Goal: Task Accomplishment & Management: Use online tool/utility

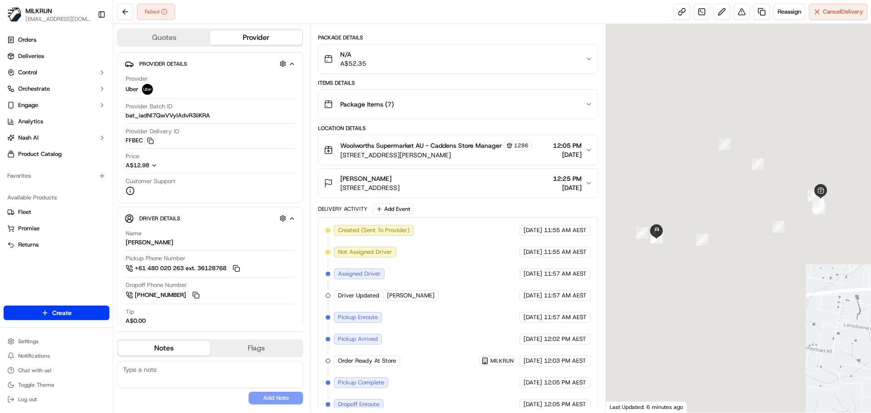
scroll to position [115, 0]
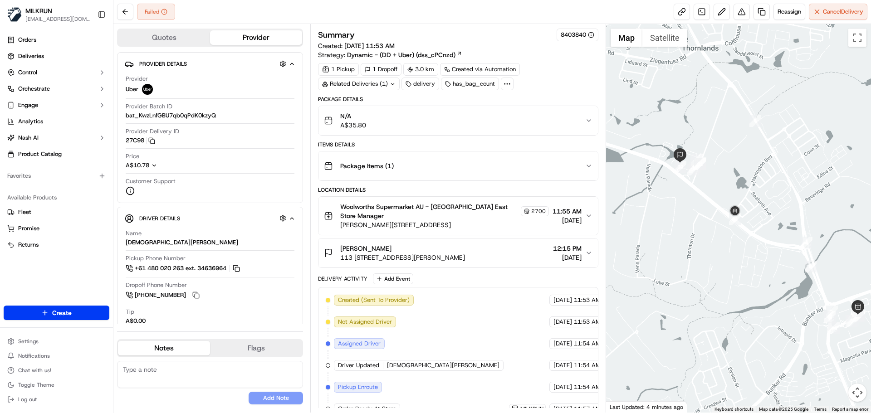
drag, startPoint x: 673, startPoint y: 191, endPoint x: 687, endPoint y: 197, distance: 14.8
click at [687, 197] on div at bounding box center [738, 218] width 265 height 389
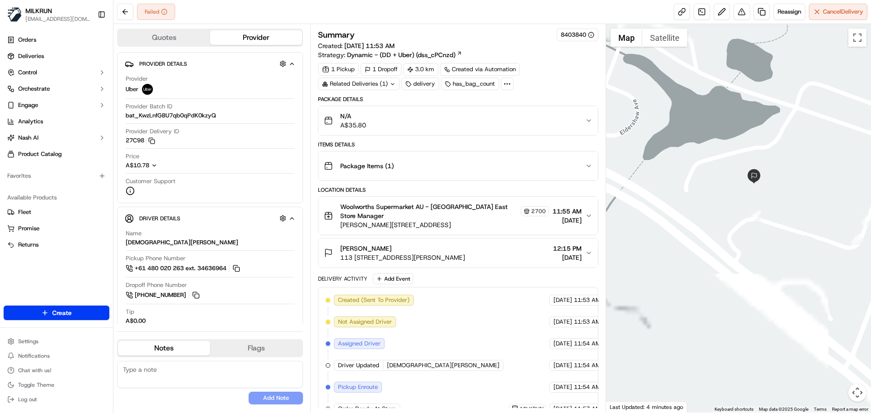
drag, startPoint x: 742, startPoint y: 171, endPoint x: 676, endPoint y: 157, distance: 68.1
click at [678, 158] on div at bounding box center [738, 218] width 265 height 389
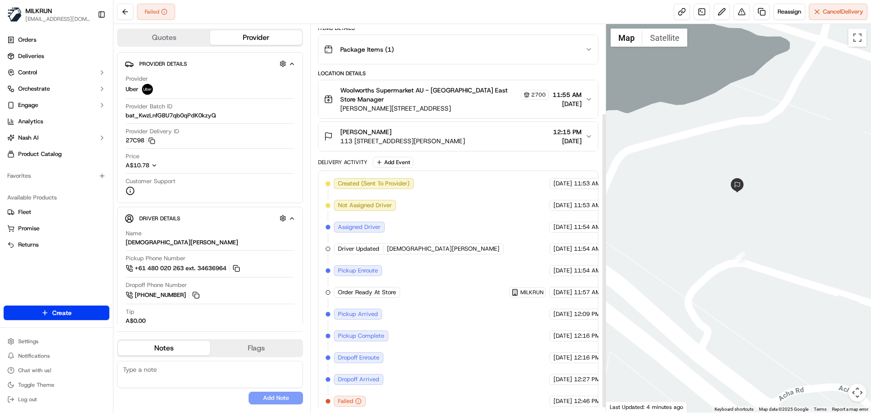
scroll to position [123, 0]
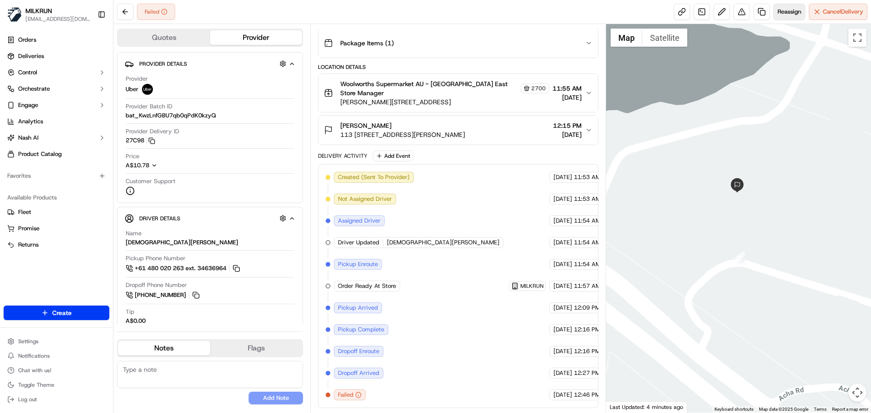
click at [780, 9] on span "Reassign" at bounding box center [790, 12] width 24 height 8
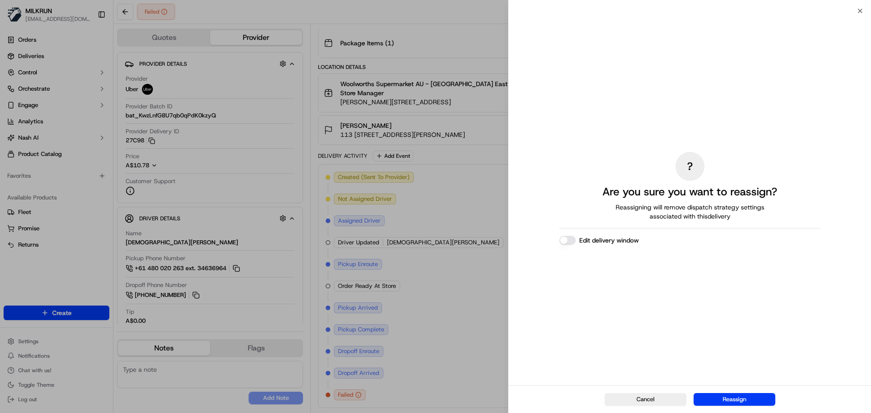
click at [565, 240] on button "Edit delivery window" at bounding box center [567, 240] width 16 height 9
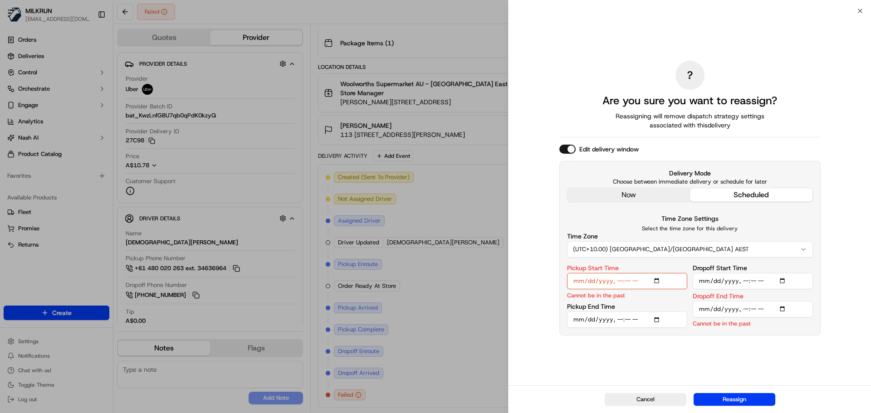
click at [658, 281] on input "Pickup Start Time" at bounding box center [627, 281] width 120 height 16
click at [625, 277] on input "Pickup Start Time" at bounding box center [627, 281] width 120 height 16
click at [602, 282] on input "Pickup Start Time" at bounding box center [627, 281] width 120 height 16
click at [593, 284] on input "Pickup Start Time" at bounding box center [627, 281] width 120 height 16
click at [627, 284] on input "Pickup Start Time" at bounding box center [627, 281] width 120 height 16
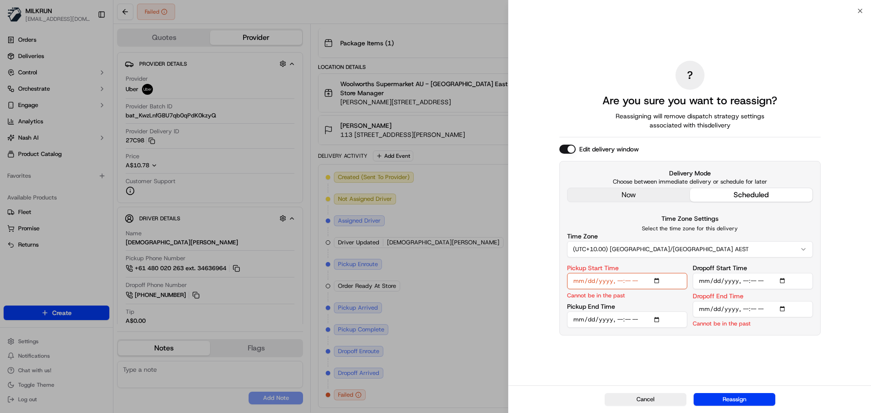
click at [617, 279] on input "Pickup Start Time" at bounding box center [627, 281] width 120 height 16
click at [616, 280] on input "Pickup Start Time" at bounding box center [627, 281] width 120 height 16
click at [630, 189] on div "? Are you sure you want to reassign? Reassigning will remove dispatch strategy …" at bounding box center [689, 198] width 261 height 371
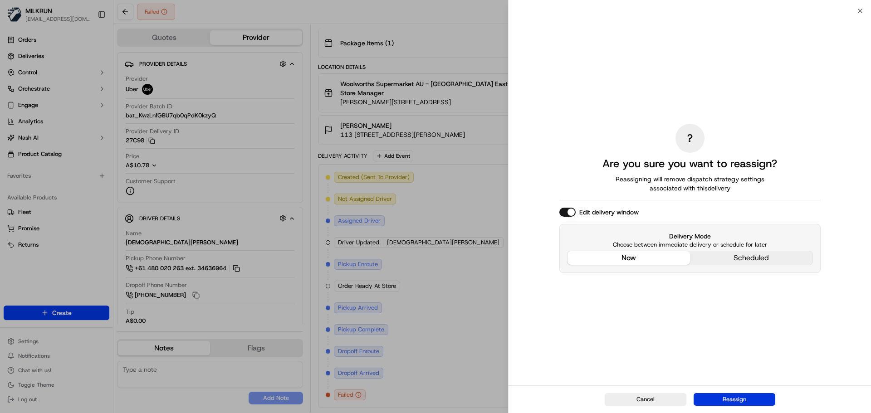
click at [728, 399] on button "Reassign" at bounding box center [735, 399] width 82 height 13
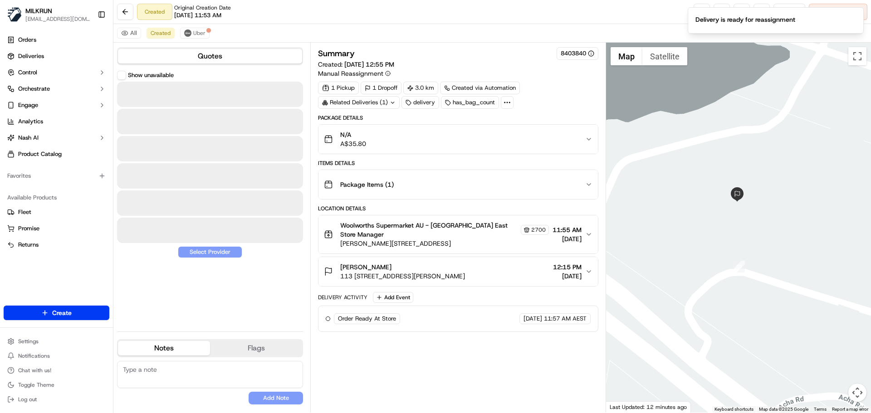
scroll to position [0, 0]
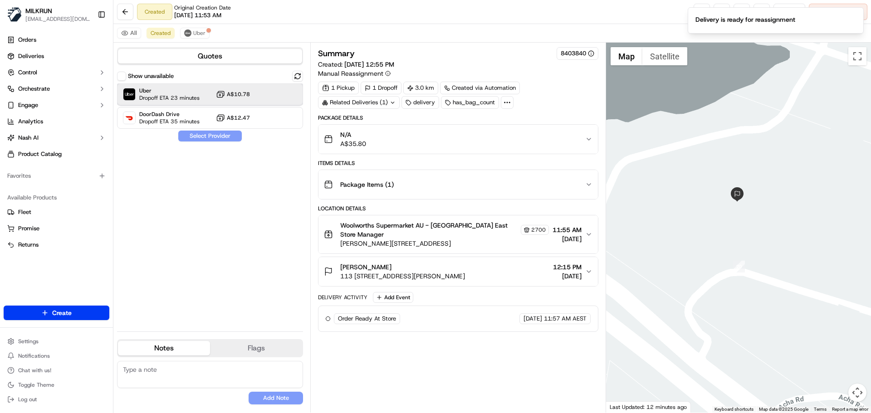
click at [189, 88] on span "Uber" at bounding box center [169, 90] width 60 height 7
click at [205, 136] on button "Assign Provider" at bounding box center [210, 136] width 64 height 11
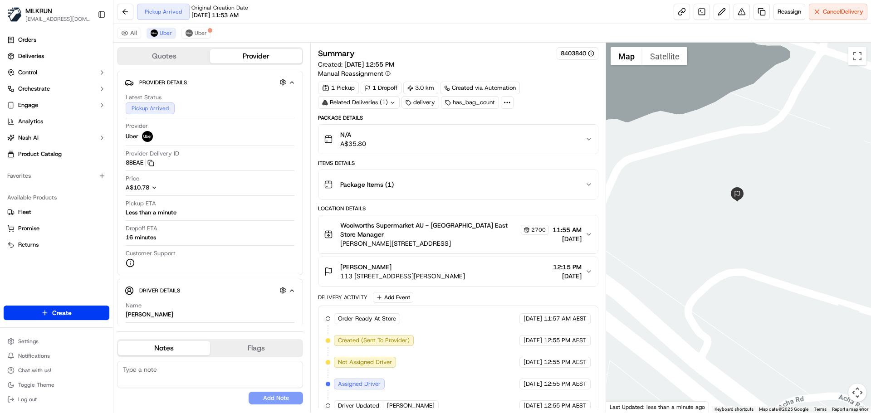
scroll to position [76, 0]
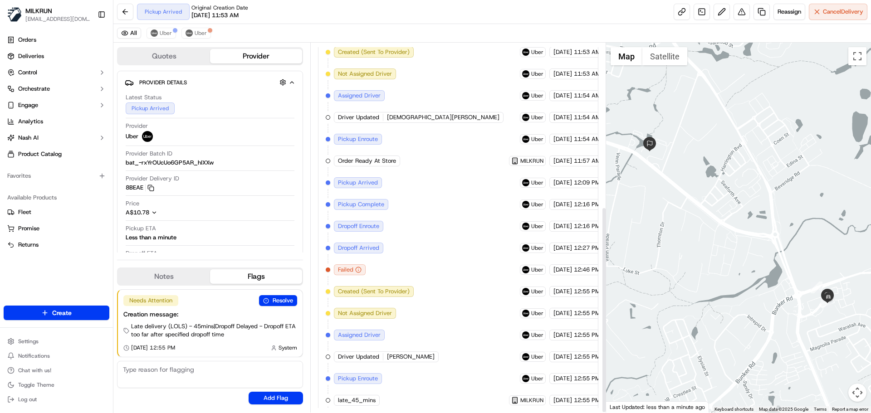
scroll to position [294, 0]
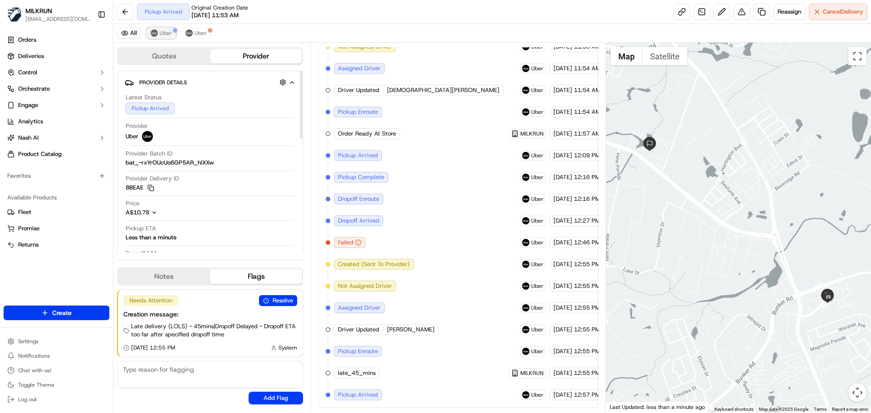
click at [167, 34] on span "Uber" at bounding box center [166, 32] width 12 height 7
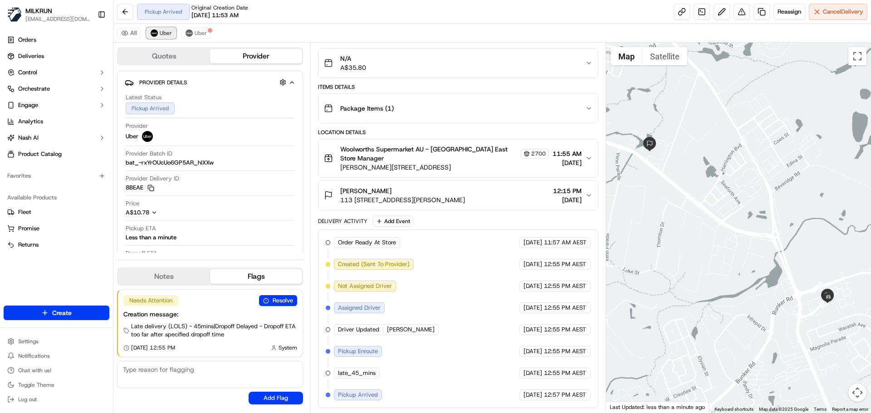
scroll to position [76, 0]
